Goal: Find contact information: Find contact information

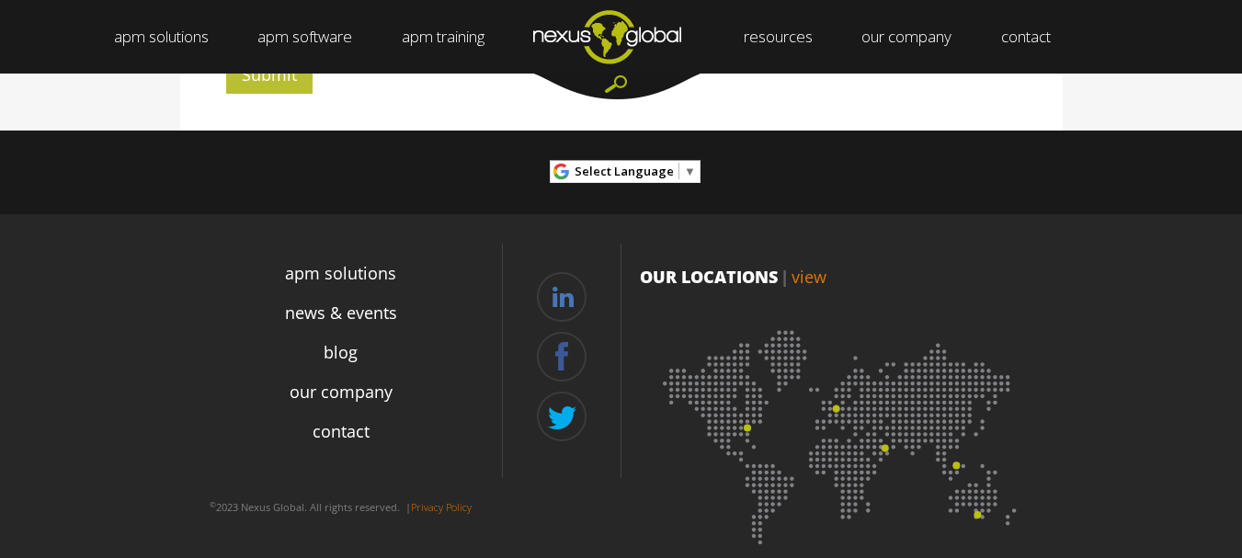
scroll to position [907, 0]
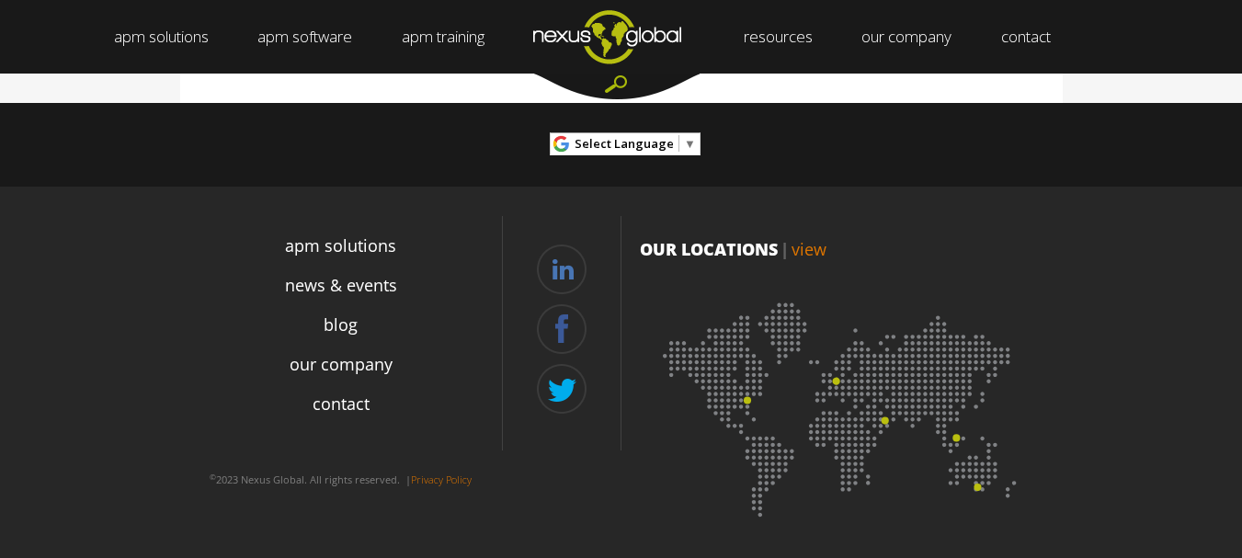
click at [751, 405] on img at bounding box center [842, 404] width 405 height 248
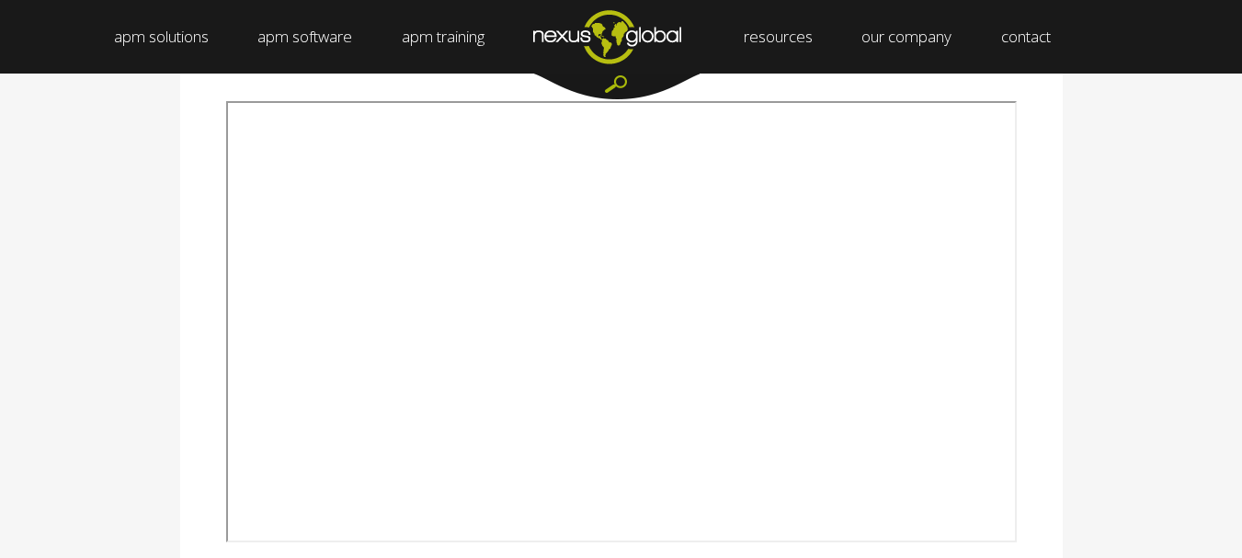
scroll to position [368, 0]
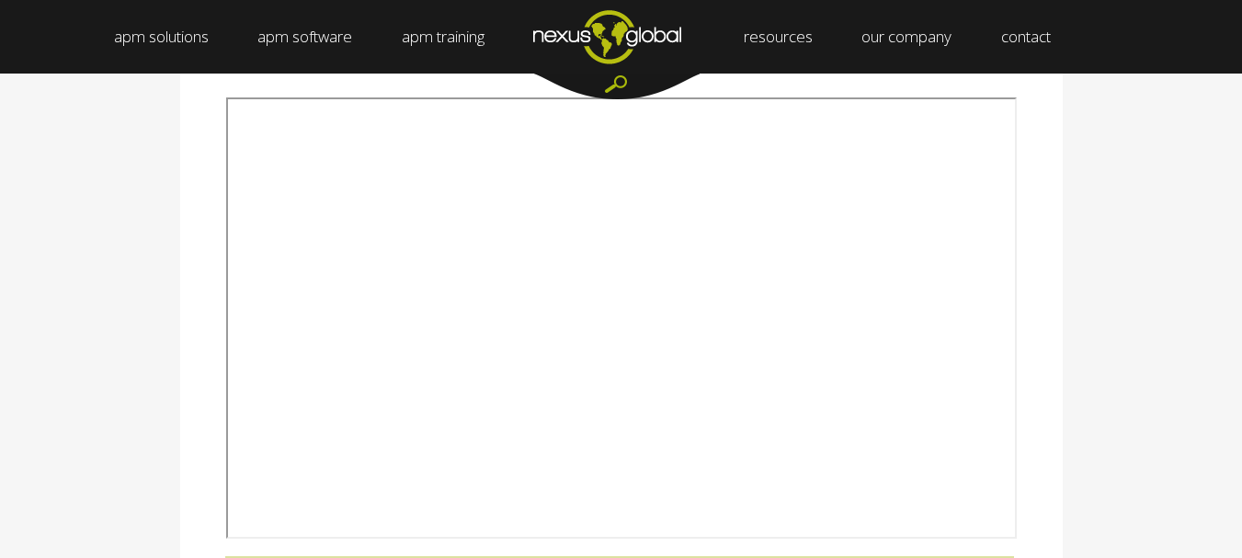
drag, startPoint x: 1089, startPoint y: 317, endPoint x: 1148, endPoint y: 241, distance: 96.9
click at [1168, 211] on div "Australia Nexus Global Australia Pty Ltd. [STREET_ADDRESS] [EMAIL_ADDRESS][DOMA…" at bounding box center [621, 487] width 1242 height 834
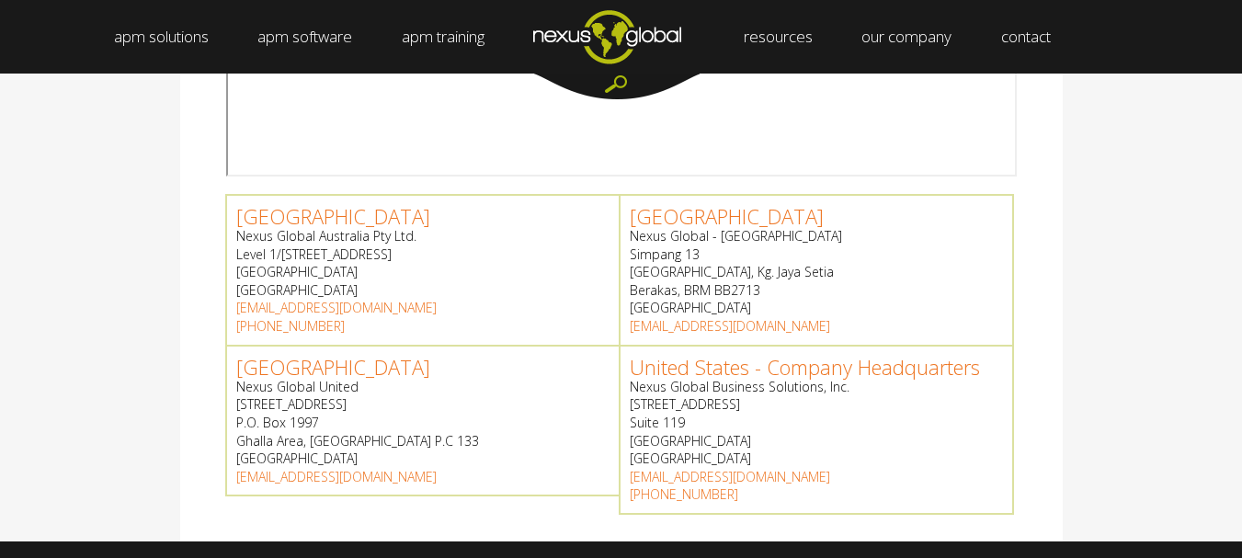
scroll to position [828, 0]
